Goal: Register for event/course

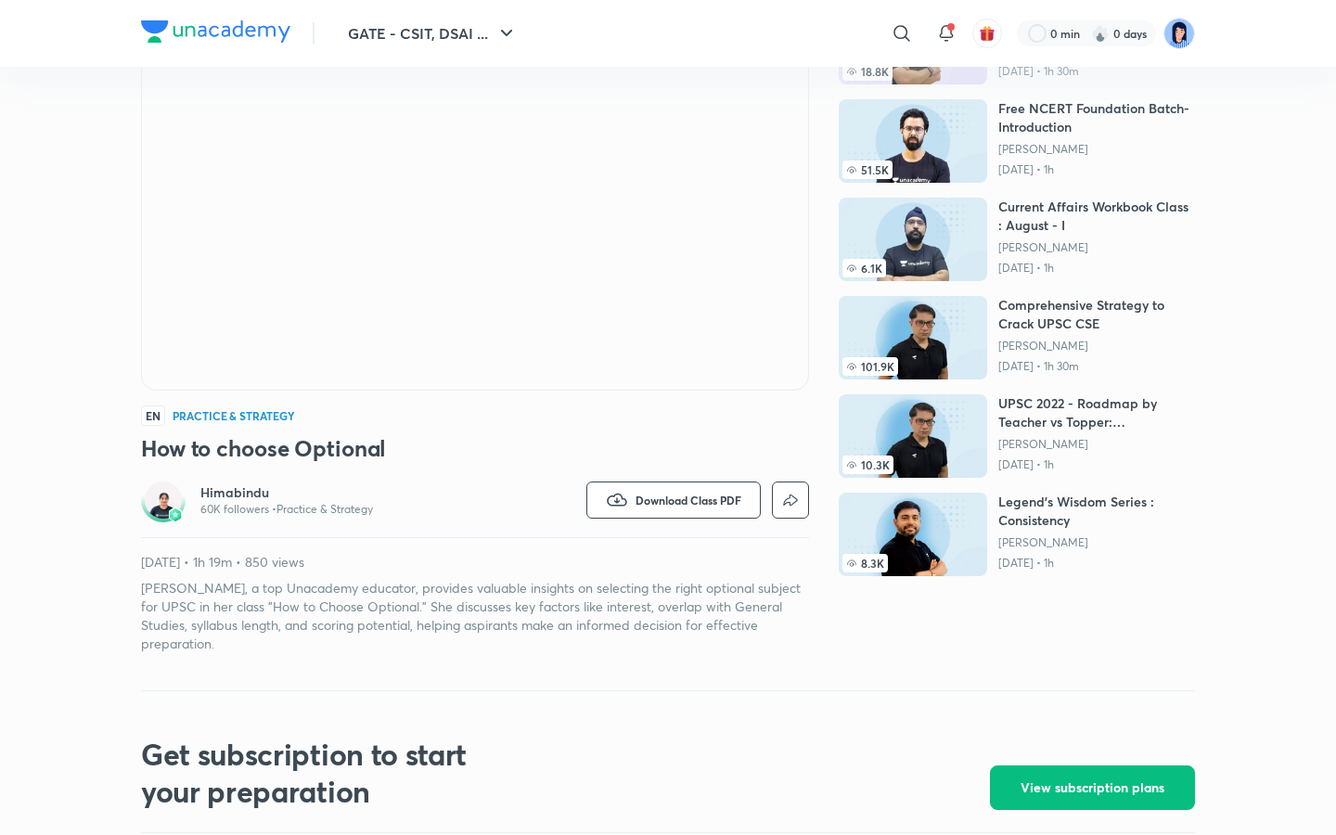
scroll to position [160, 0]
